Goal: Find specific page/section: Find specific page/section

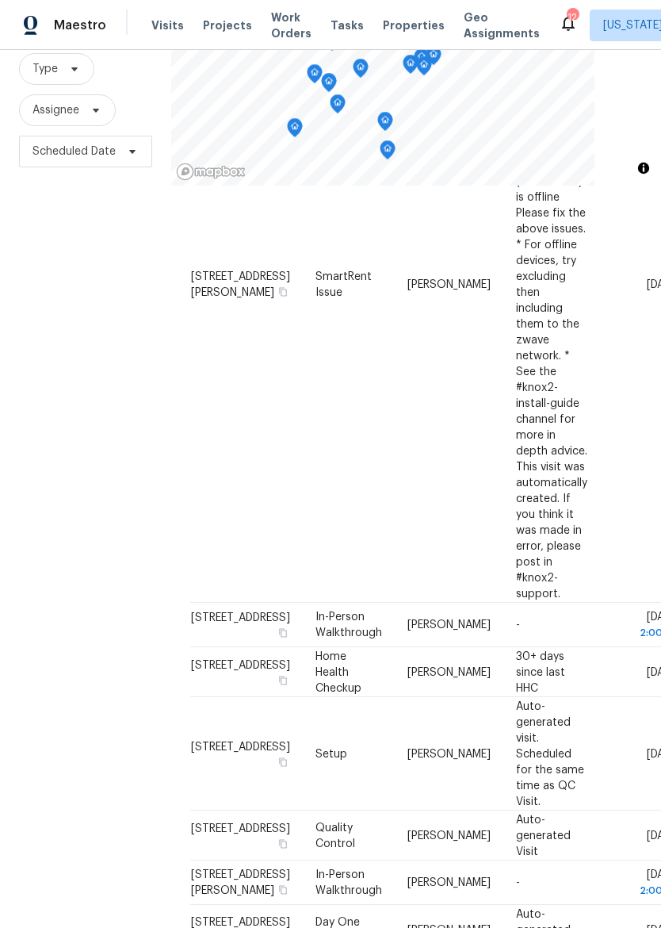
scroll to position [325, 0]
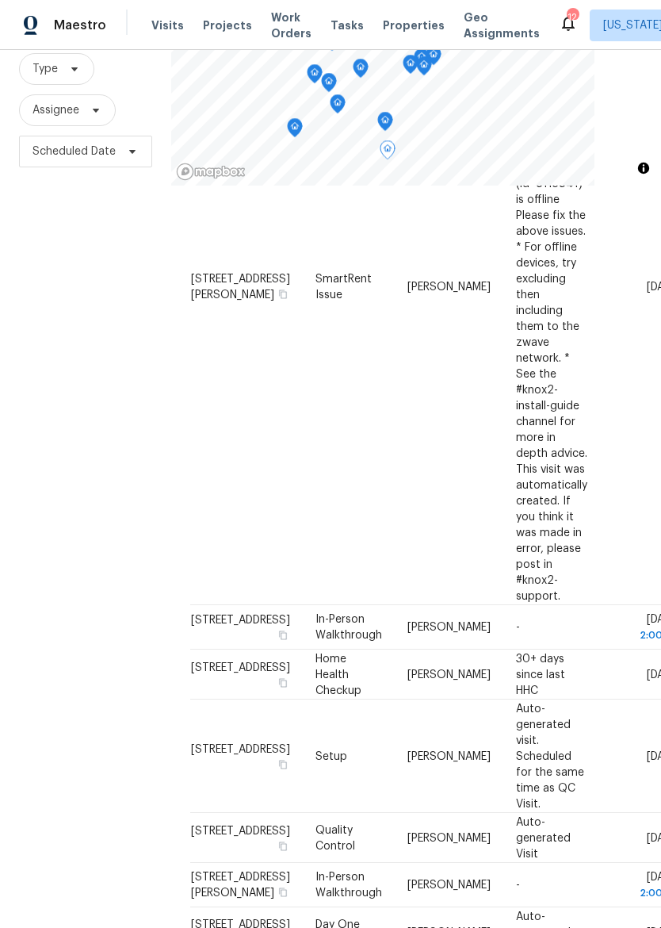
click at [214, 614] on span "[STREET_ADDRESS]" at bounding box center [240, 619] width 99 height 11
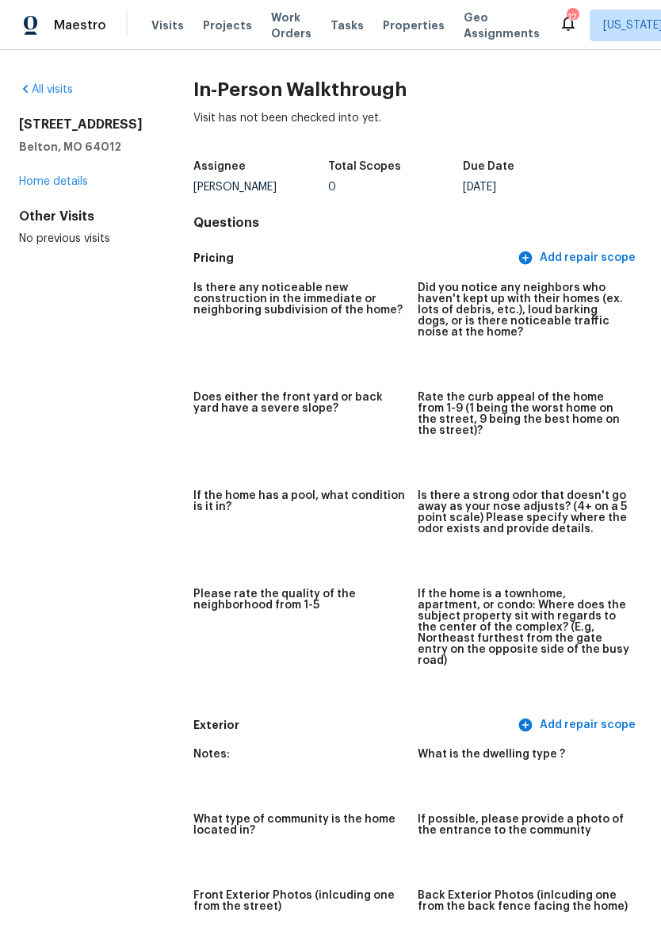
click at [22, 187] on link "Home details" at bounding box center [53, 181] width 69 height 11
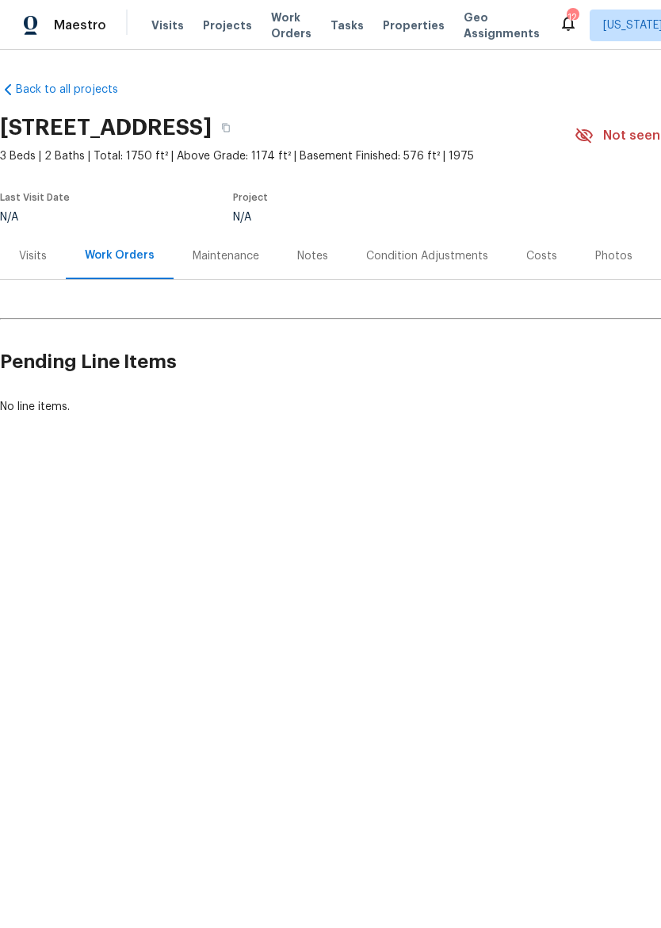
click at [10, 251] on div "Visits" at bounding box center [33, 255] width 66 height 47
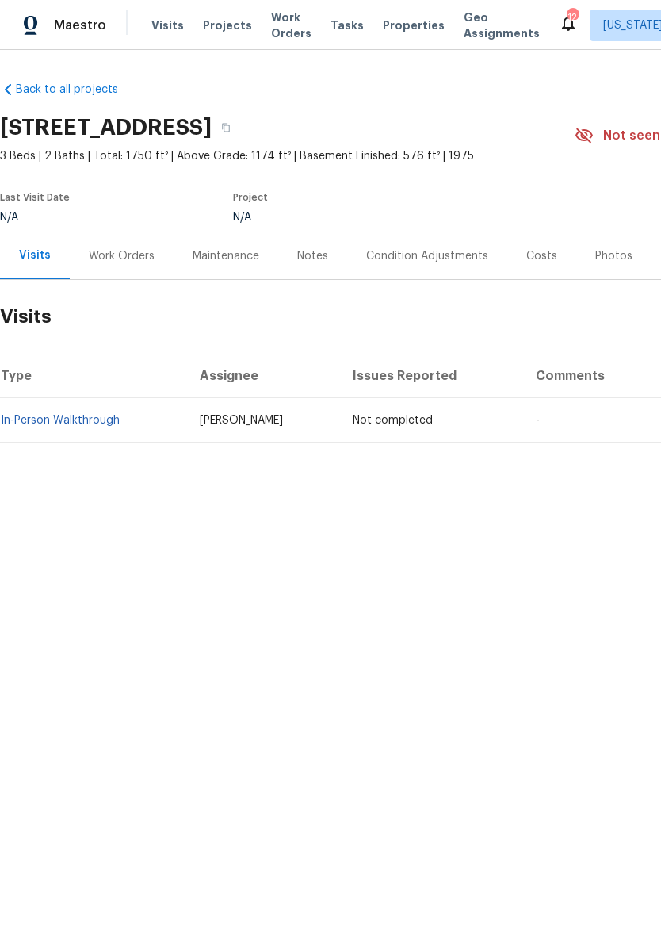
click at [90, 248] on div "Work Orders" at bounding box center [122, 256] width 66 height 16
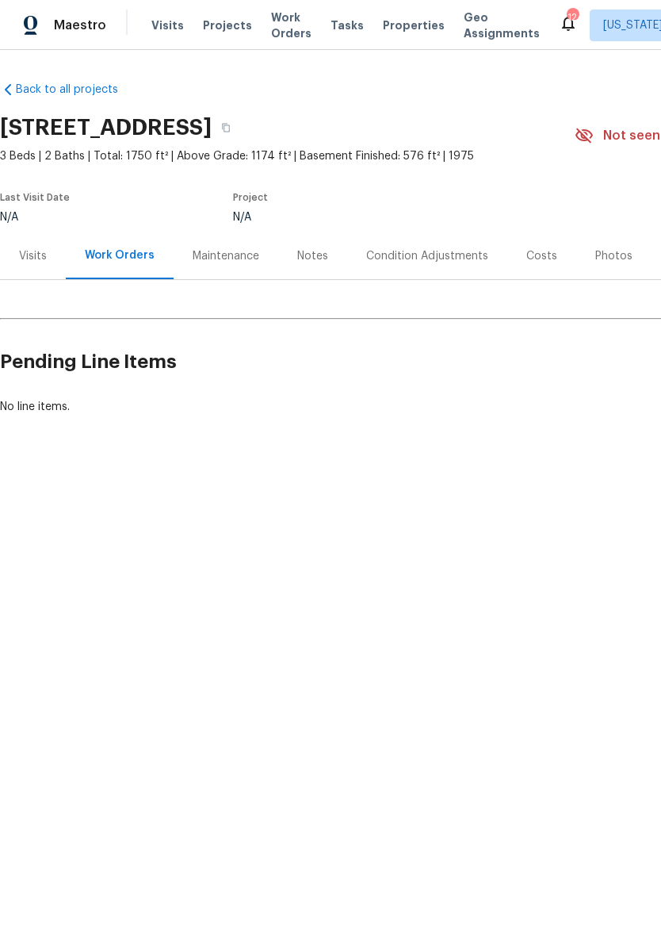
click at [224, 268] on div "Maintenance" at bounding box center [226, 255] width 105 height 47
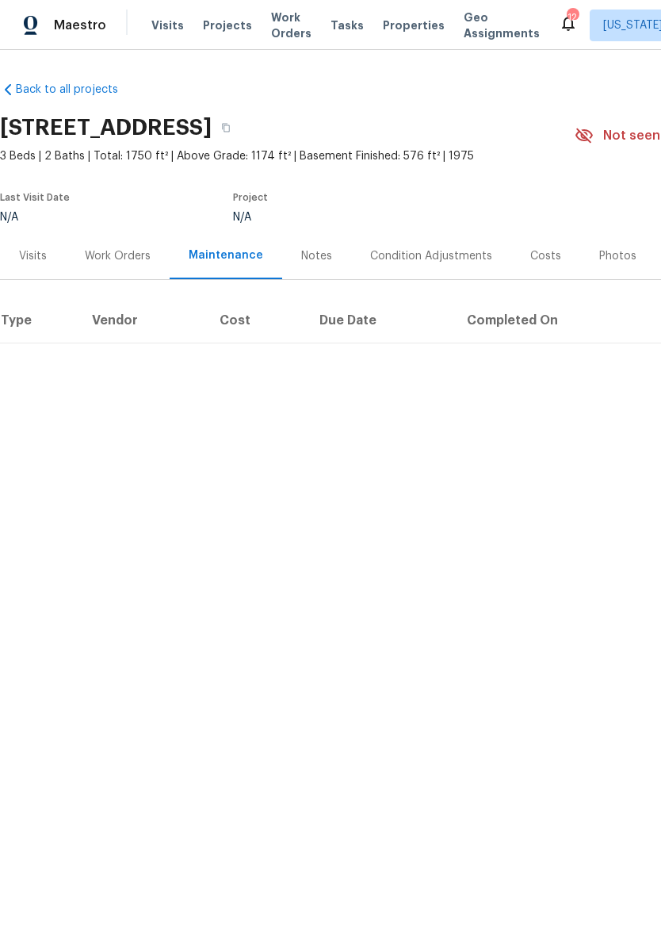
click at [315, 244] on div "Notes" at bounding box center [316, 255] width 69 height 47
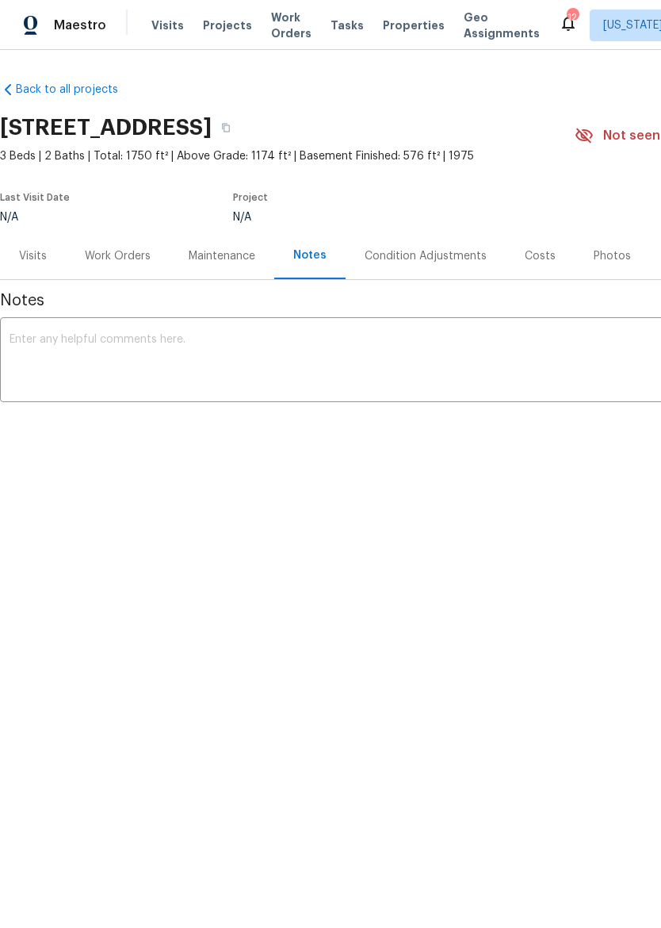
click at [474, 252] on div "Condition Adjustments" at bounding box center [426, 256] width 122 height 16
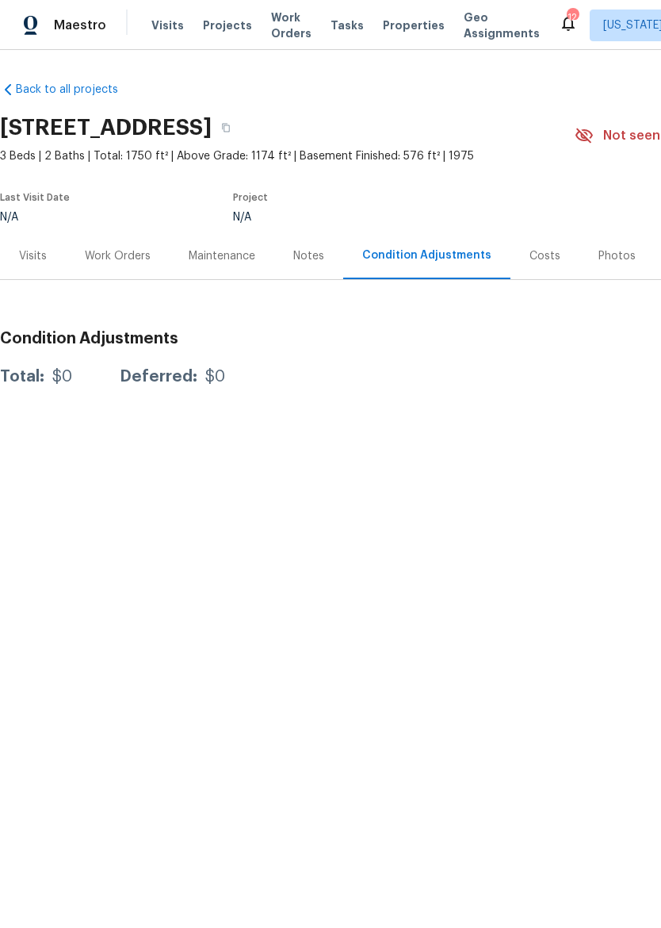
click at [537, 266] on div "Costs" at bounding box center [545, 255] width 69 height 47
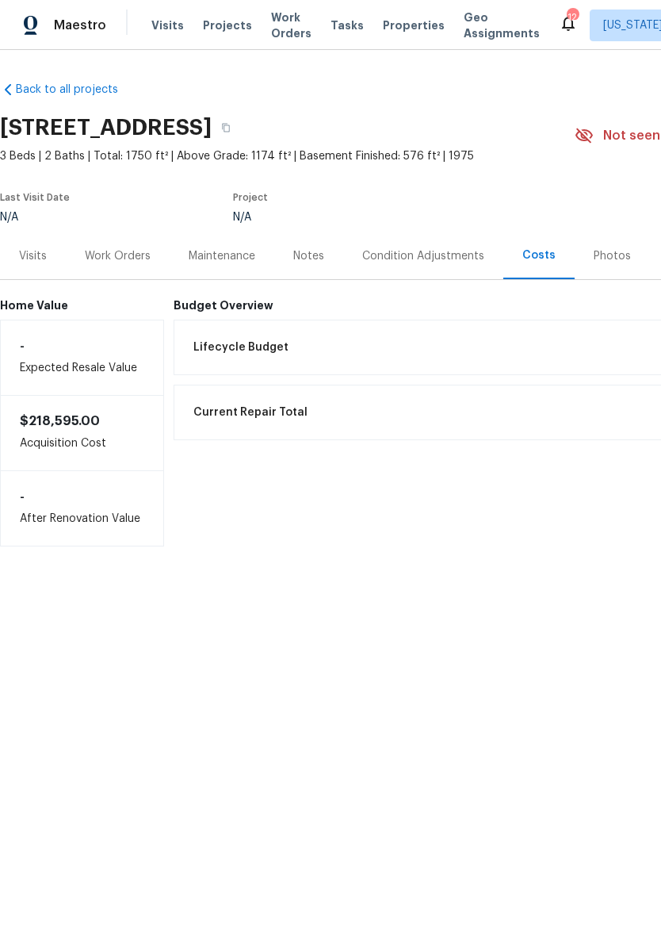
click at [610, 270] on div "Photos" at bounding box center [612, 255] width 75 height 47
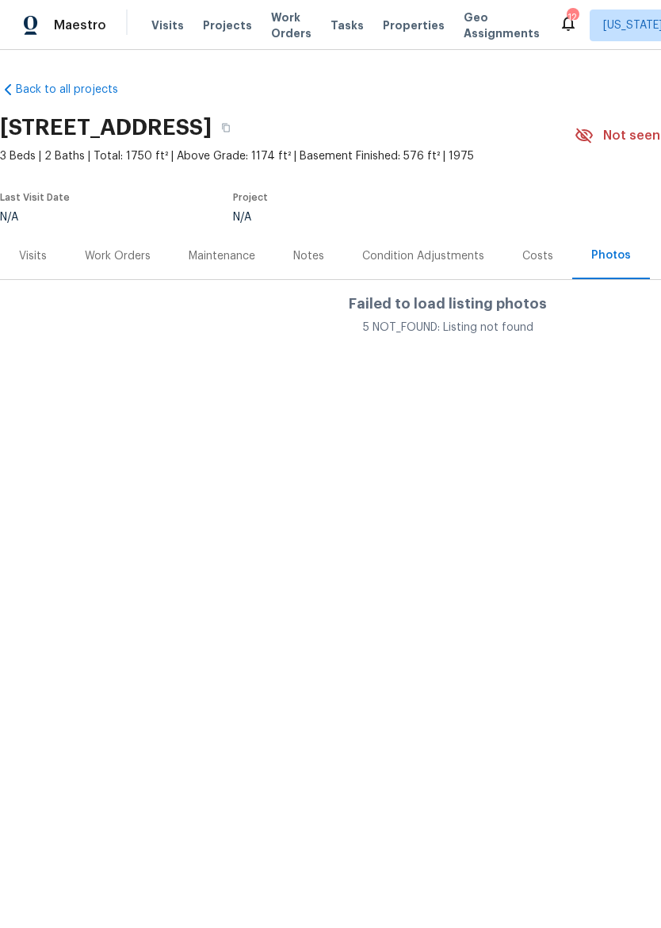
click at [559, 261] on div "Costs" at bounding box center [537, 255] width 69 height 47
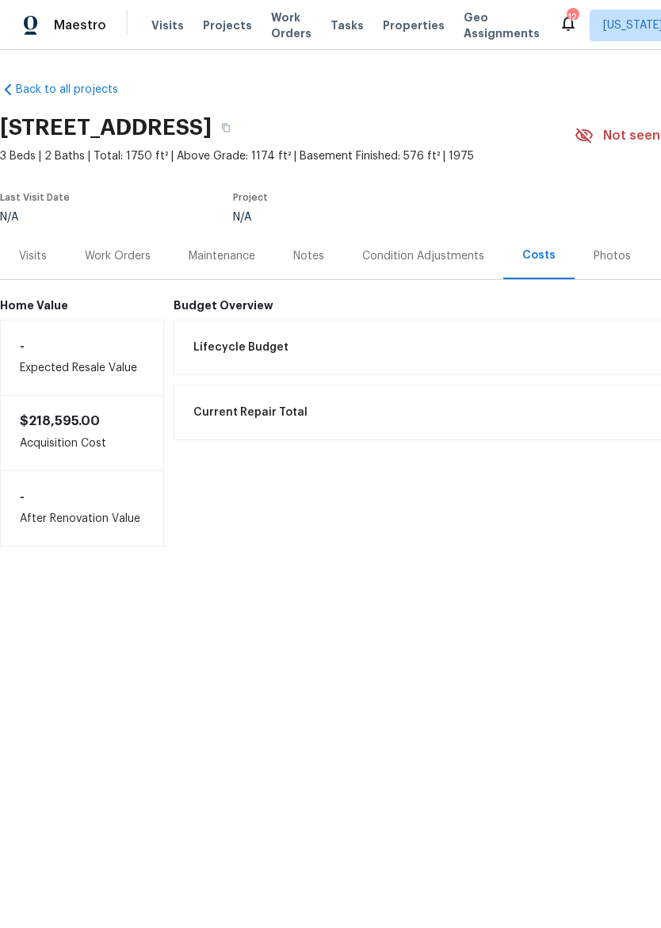
click at [37, 19] on img at bounding box center [31, 26] width 14 height 20
